Goal: Find specific page/section: Find specific page/section

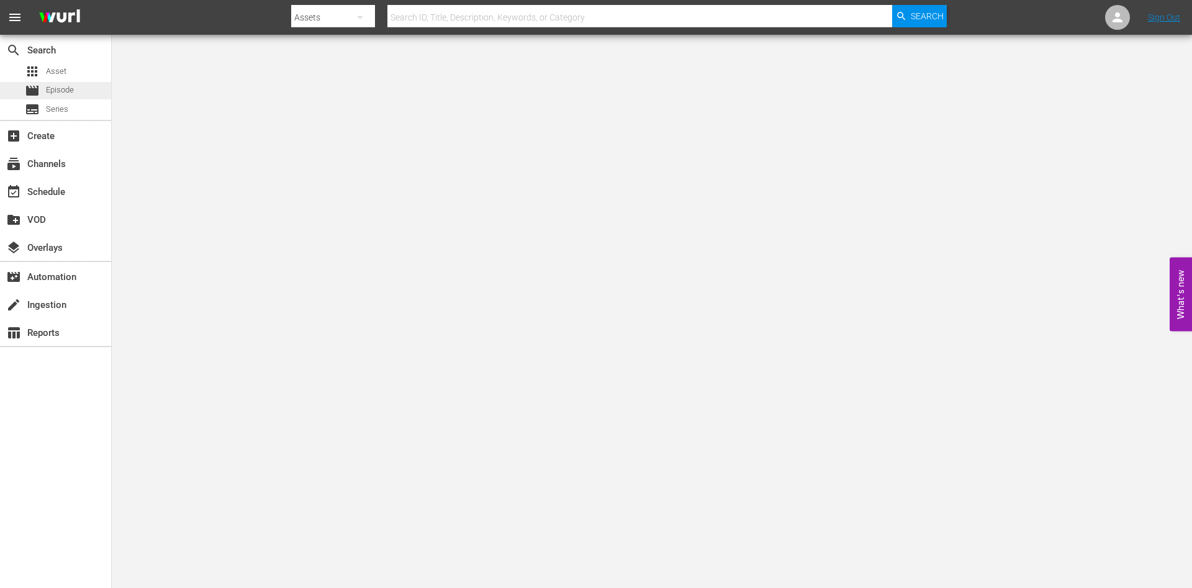
click at [61, 91] on span "Episode" at bounding box center [60, 90] width 28 height 12
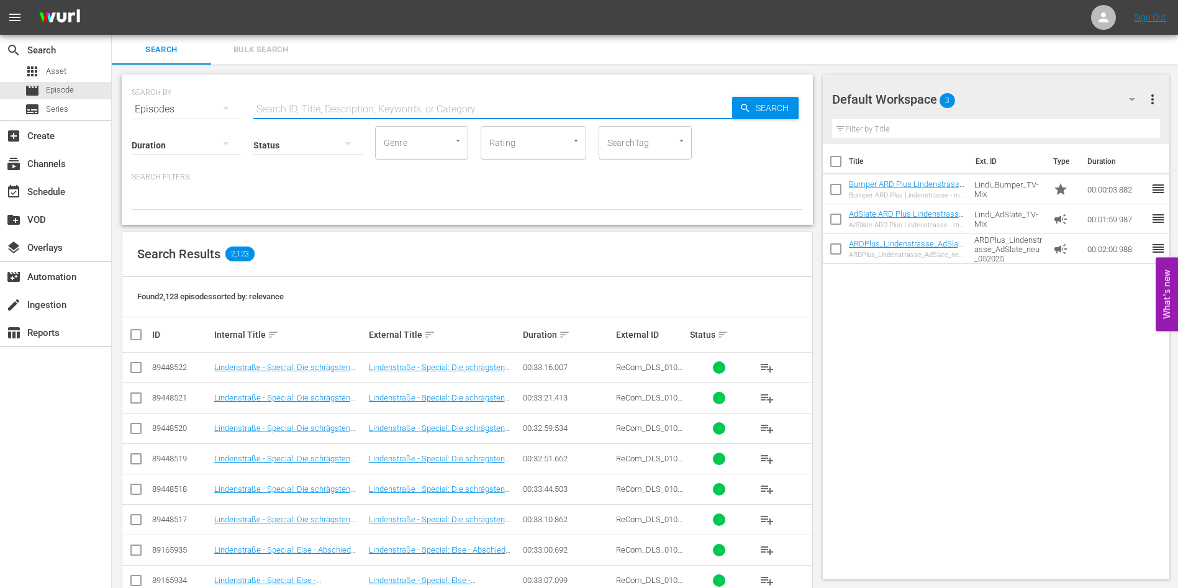
click at [322, 97] on input "text" at bounding box center [492, 109] width 479 height 30
type input "fahnder"
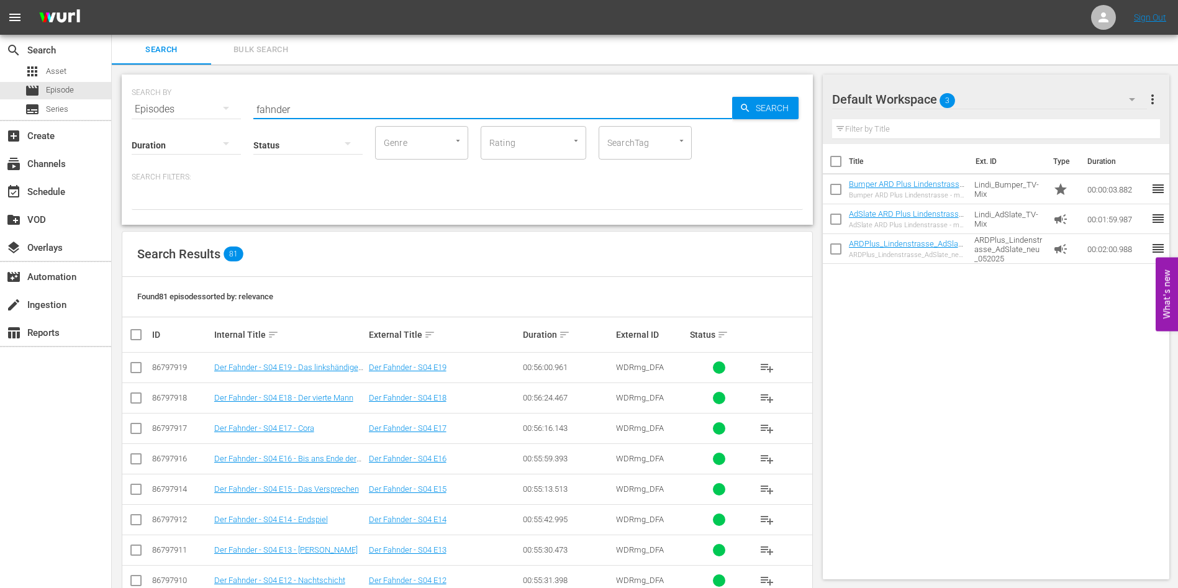
click at [561, 265] on div "Search Results 81" at bounding box center [467, 254] width 690 height 45
click at [366, 112] on input "fahnder" at bounding box center [492, 109] width 479 height 30
click at [60, 66] on span "Asset" at bounding box center [56, 71] width 20 height 12
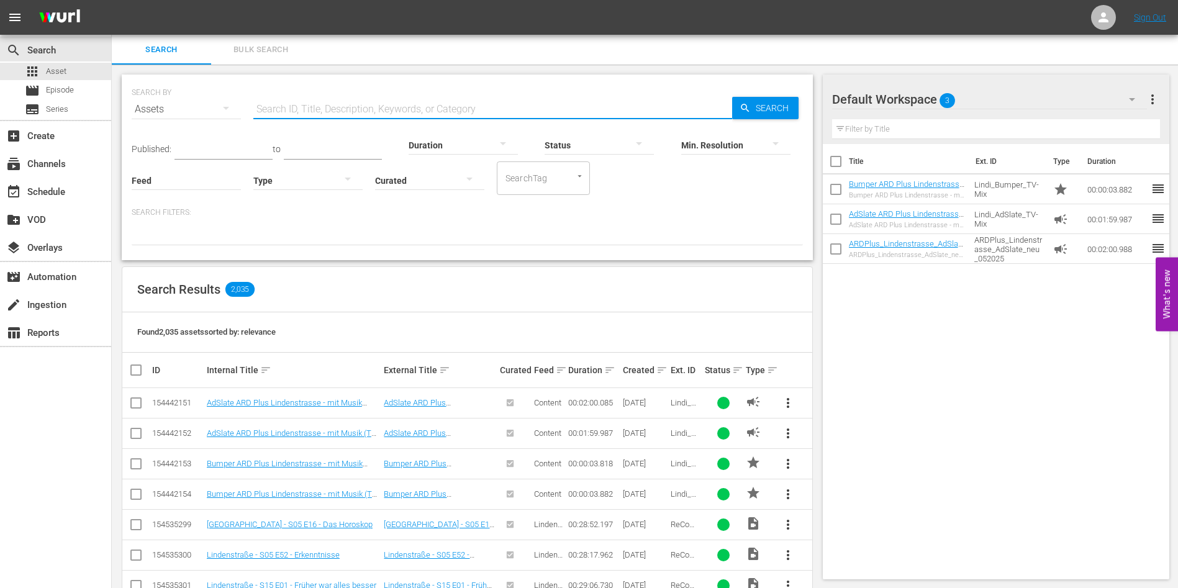
click at [356, 117] on div "Search ID, Title, Description, Keywords, or Category" at bounding box center [492, 109] width 479 height 30
paste input "fahnder"
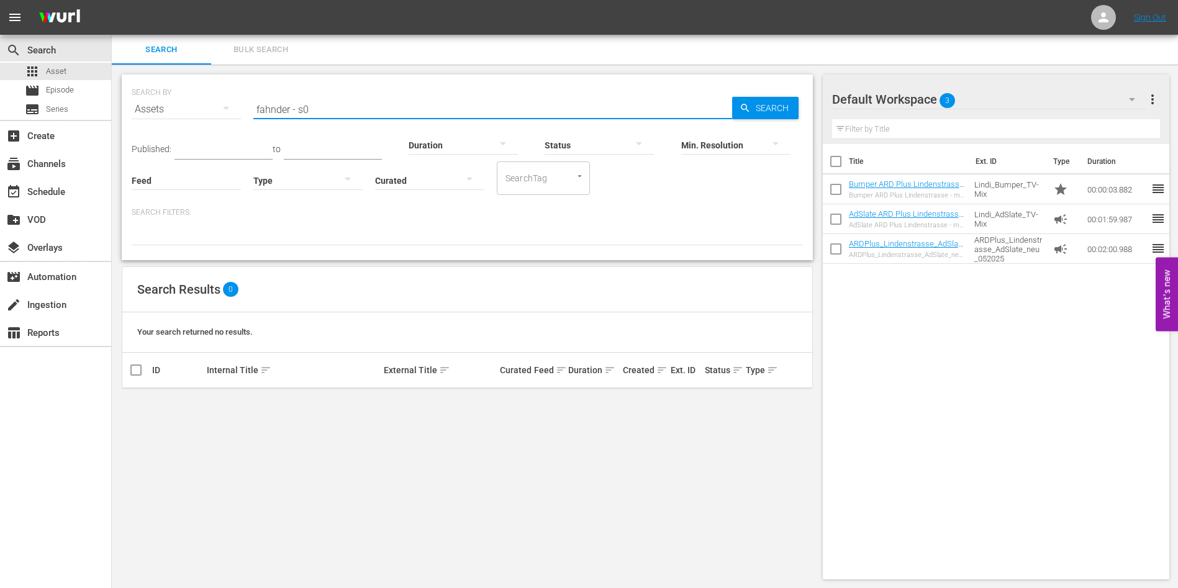
type input "fahnder - s0"
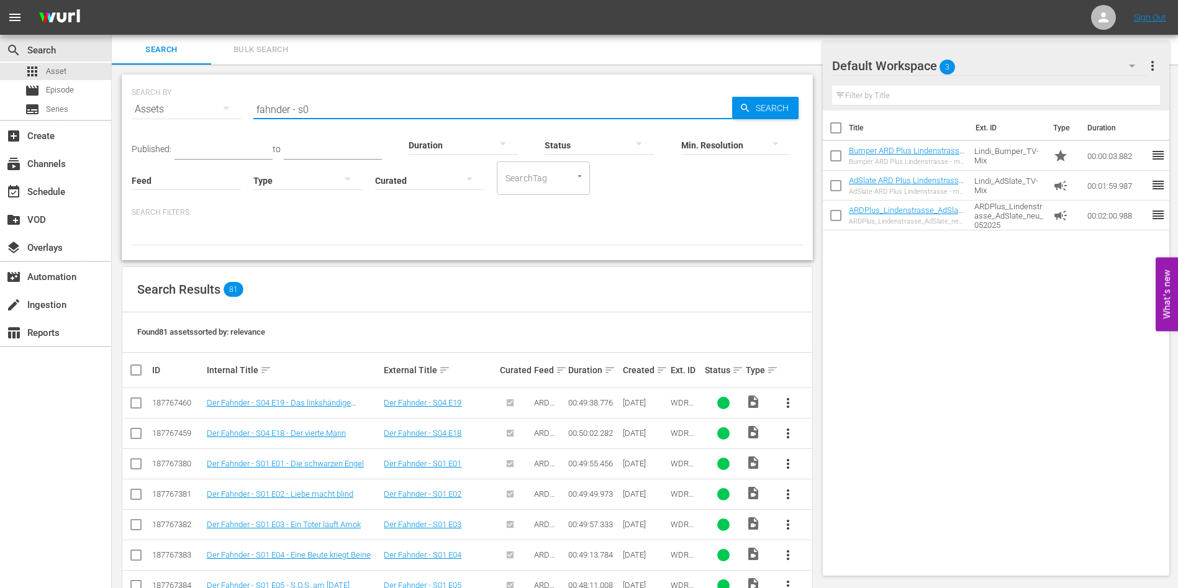
scroll to position [285, 0]
